Goal: Find specific page/section: Find specific page/section

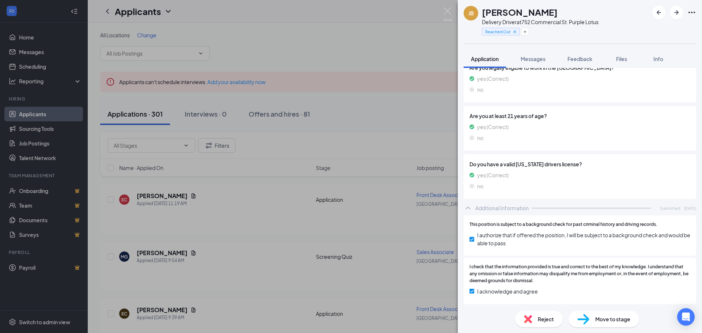
scroll to position [598, 0]
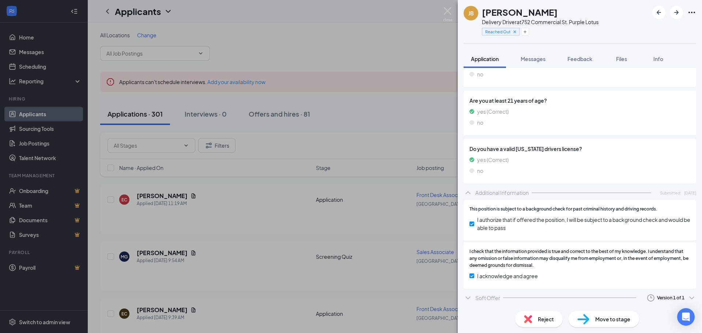
click at [520, 298] on div at bounding box center [569, 298] width 133 height 0
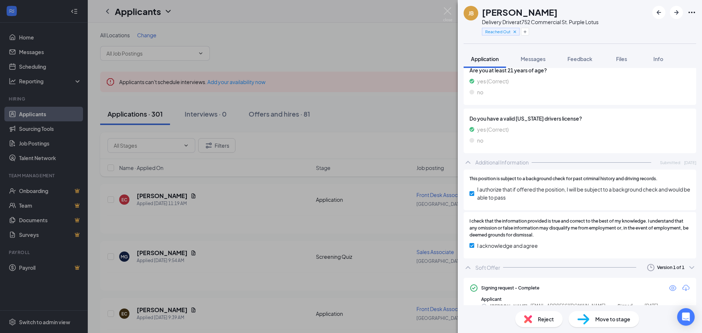
scroll to position [642, 0]
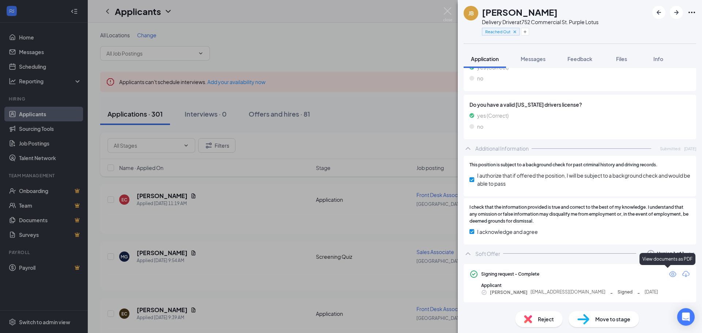
click at [669, 275] on icon "Eye" at bounding box center [673, 274] width 9 height 9
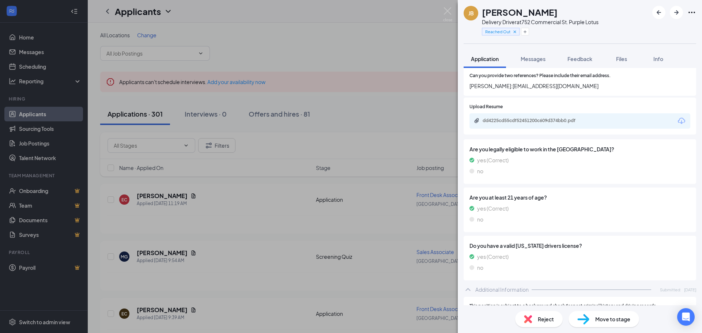
scroll to position [456, 0]
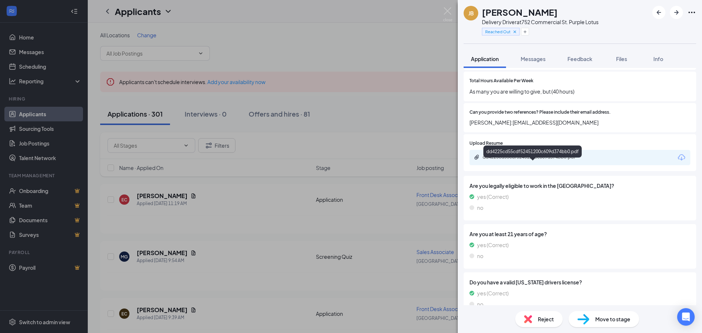
click at [545, 160] on div "dd4225cd55cdf52451200c609d374bb0.pdf" at bounding box center [534, 157] width 102 height 6
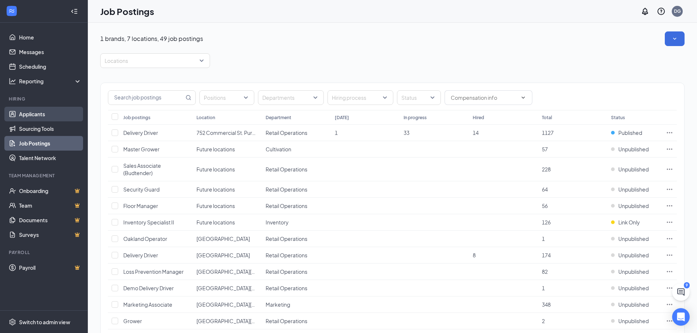
click at [43, 112] on link "Applicants" at bounding box center [50, 114] width 63 height 15
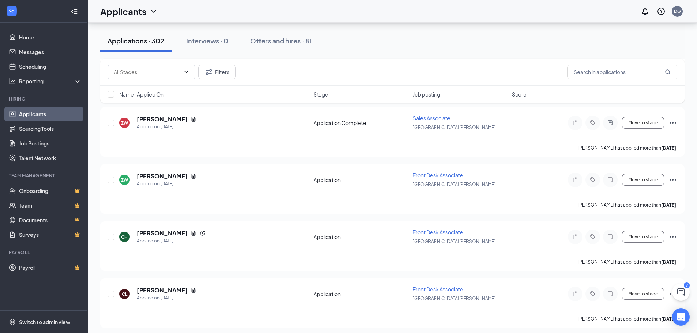
scroll to position [9767, 0]
